Goal: Book appointment/travel/reservation

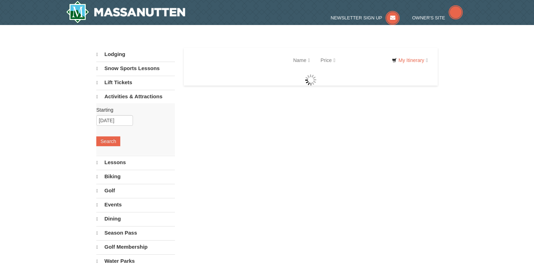
select select "10"
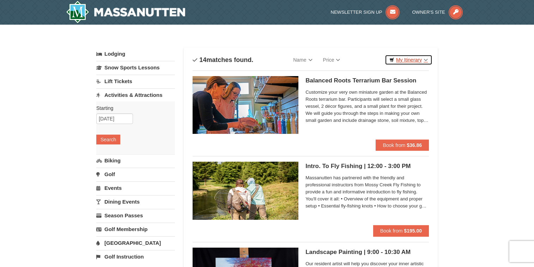
click at [416, 58] on link "My Itinerary" at bounding box center [409, 60] width 48 height 11
click at [121, 82] on link "Lift Tickets" at bounding box center [135, 81] width 79 height 13
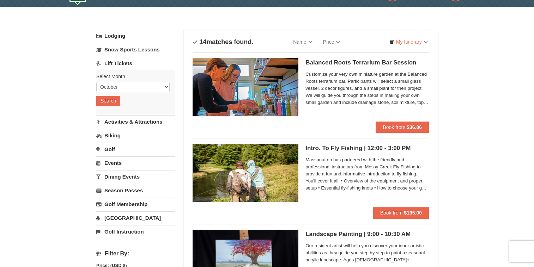
scroll to position [35, 0]
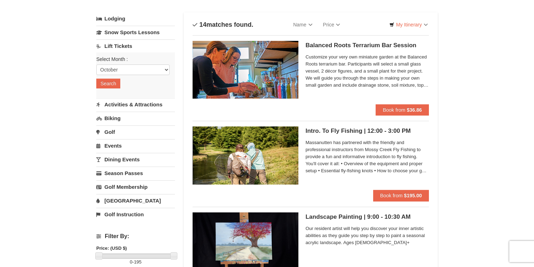
click at [113, 202] on link "[GEOGRAPHIC_DATA]" at bounding box center [135, 200] width 79 height 13
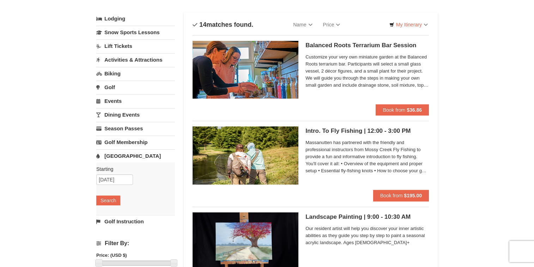
click at [116, 156] on link "[GEOGRAPHIC_DATA]" at bounding box center [135, 156] width 79 height 13
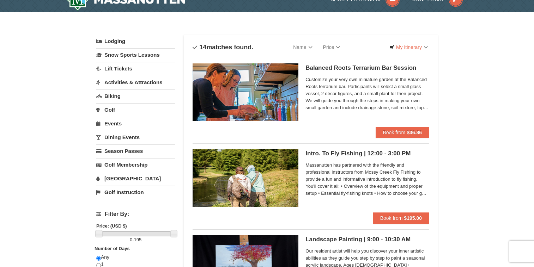
scroll to position [0, 0]
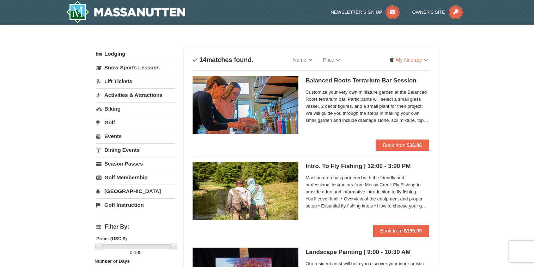
click at [99, 190] on link "[GEOGRAPHIC_DATA]" at bounding box center [135, 191] width 79 height 13
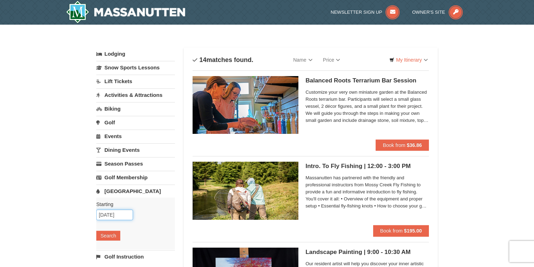
click at [108, 216] on input "[DATE]" at bounding box center [114, 215] width 37 height 11
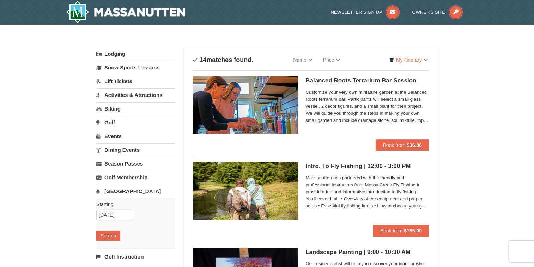
click at [125, 149] on link "Dining Events" at bounding box center [135, 150] width 79 height 13
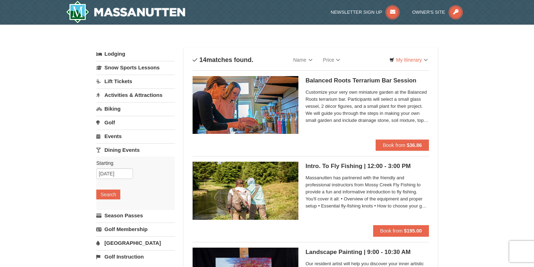
click at [122, 95] on link "Activities & Attractions" at bounding box center [135, 95] width 79 height 13
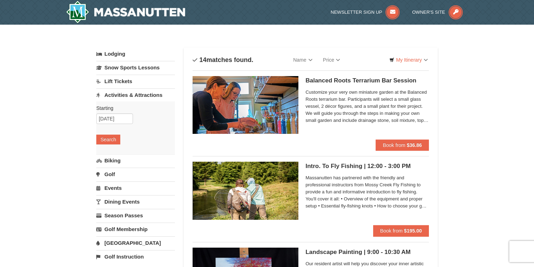
click at [117, 52] on link "Lodging" at bounding box center [135, 54] width 79 height 13
